Goal: Find specific page/section: Find specific page/section

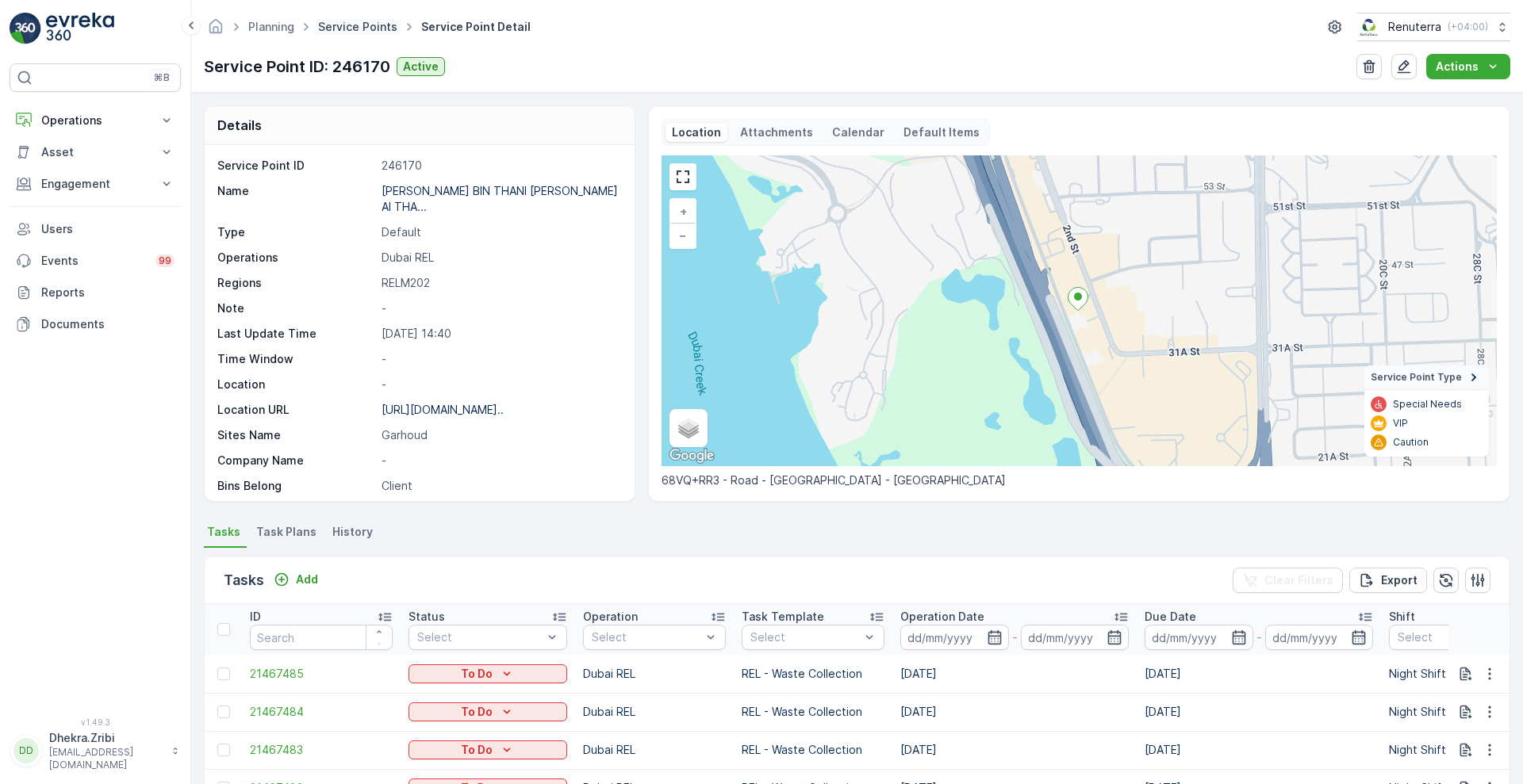
click at [367, 27] on link "Service Points" at bounding box center [358, 26] width 80 height 14
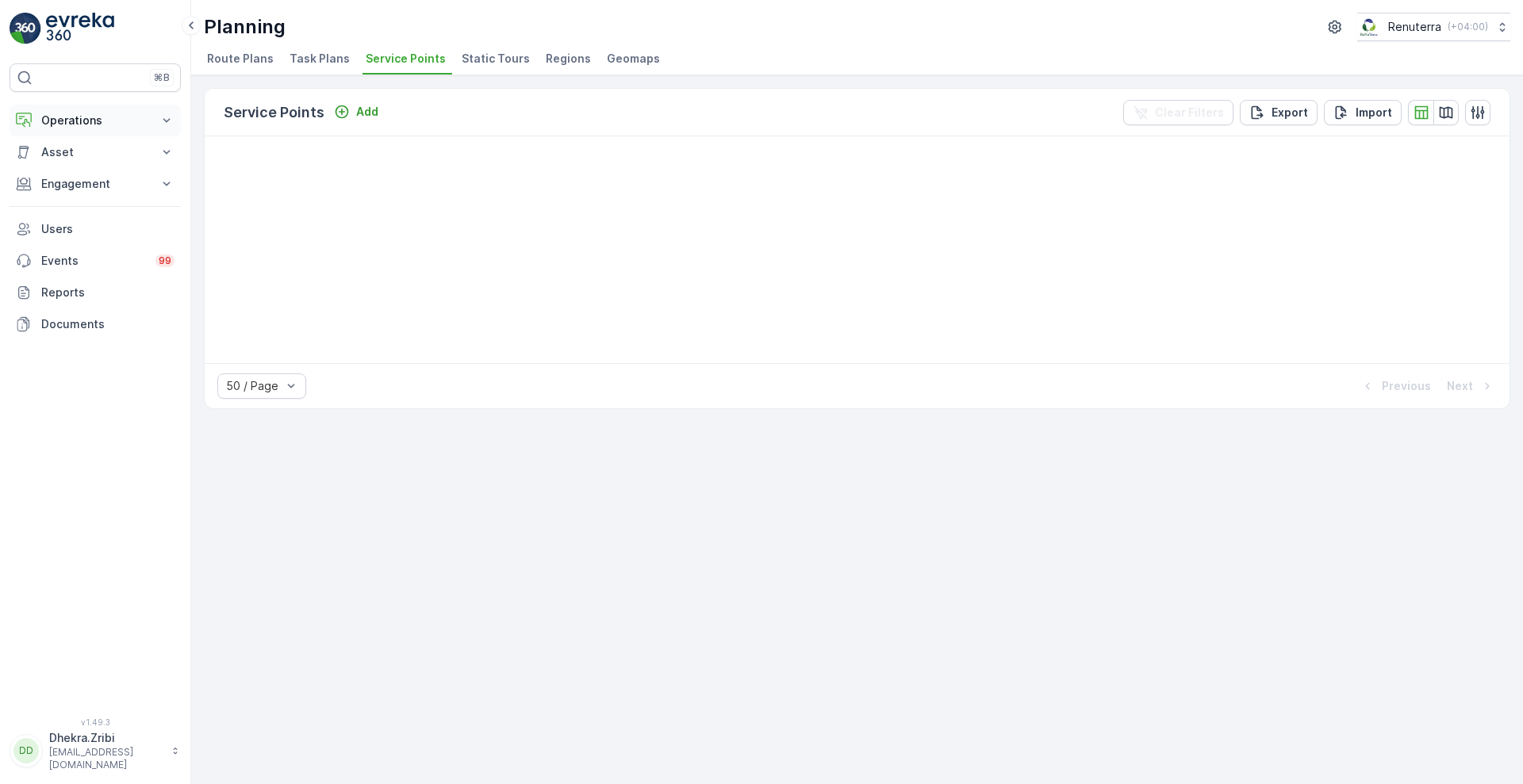
click at [100, 120] on p "Operations" at bounding box center [95, 120] width 108 height 16
click at [63, 165] on p "Planning" at bounding box center [63, 169] width 44 height 16
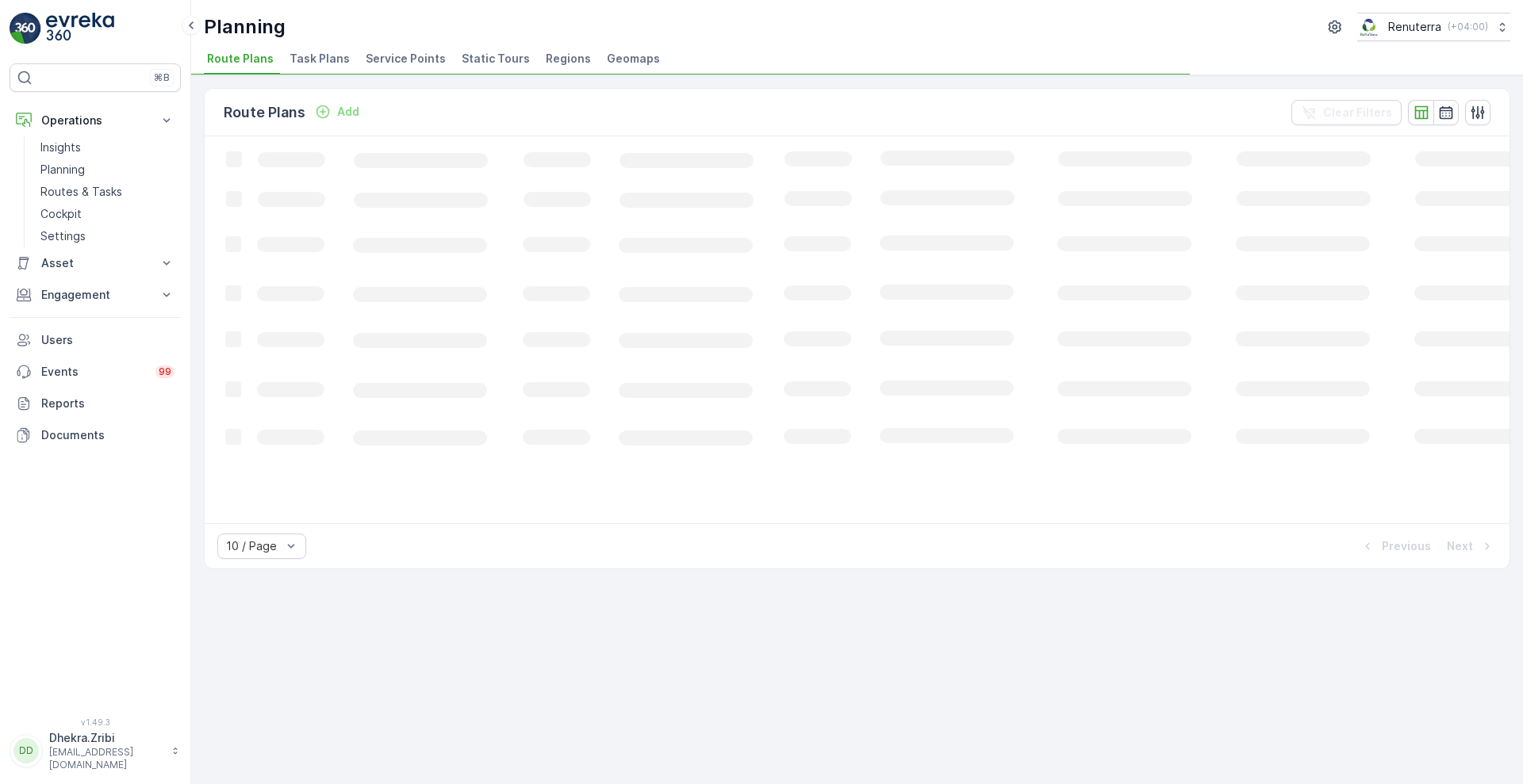
click at [411, 56] on span "Service Points" at bounding box center [406, 58] width 81 height 16
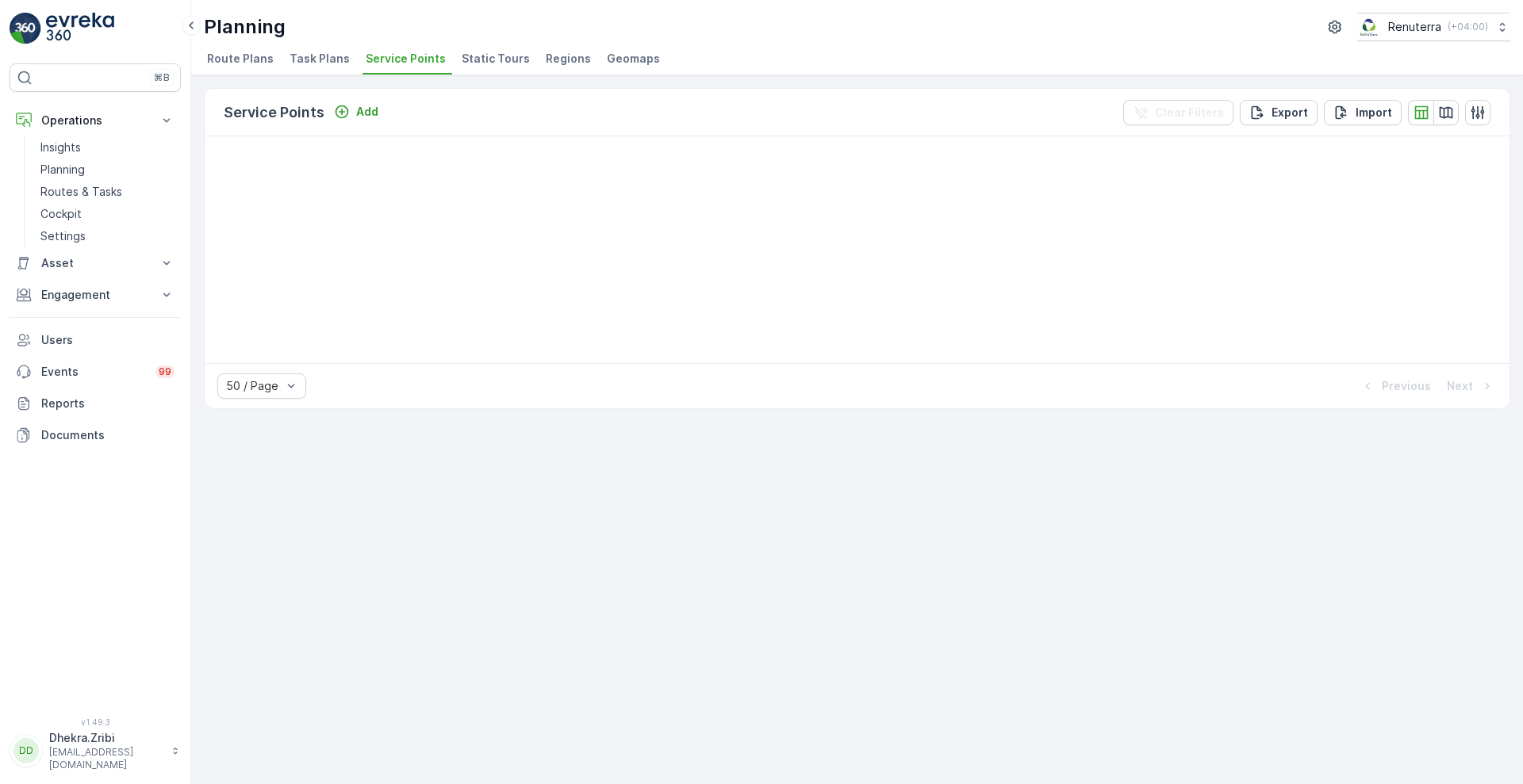
click at [660, 31] on div "Planning Renuterra ( +04:00 )" at bounding box center [856, 27] width 1306 height 29
